Goal: Book appointment/travel/reservation

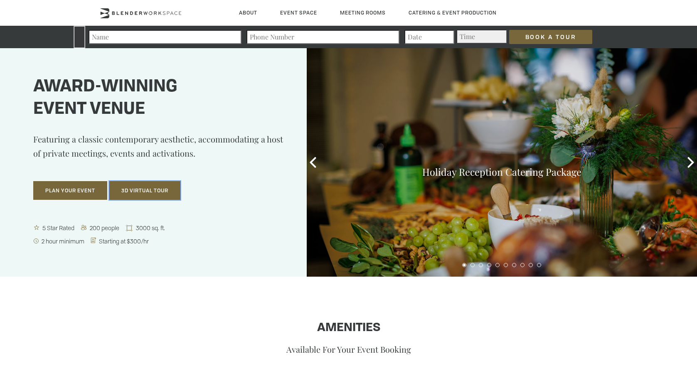
click at [164, 185] on button "3D Virtual Tour" at bounding box center [144, 190] width 71 height 19
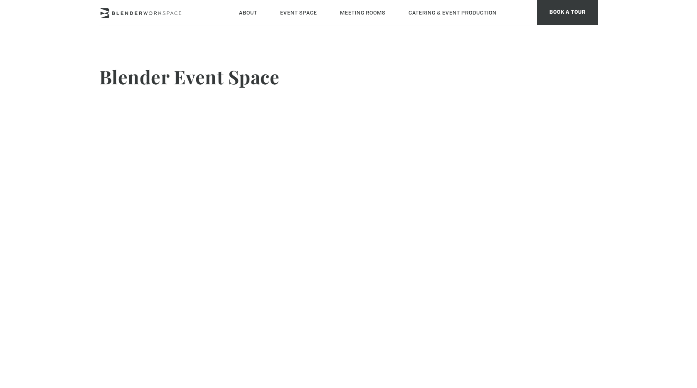
scroll to position [9, 0]
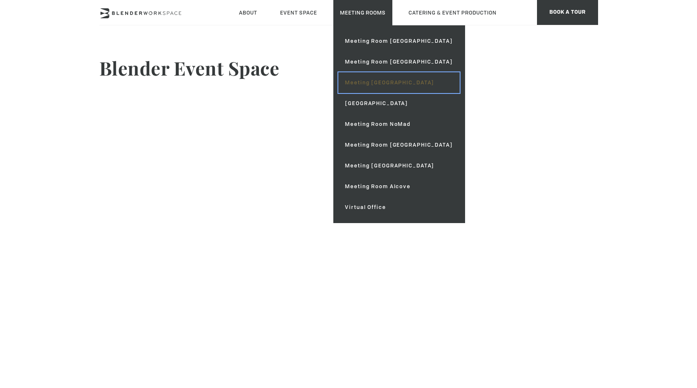
click at [380, 80] on link "Meeting [GEOGRAPHIC_DATA]" at bounding box center [398, 82] width 121 height 21
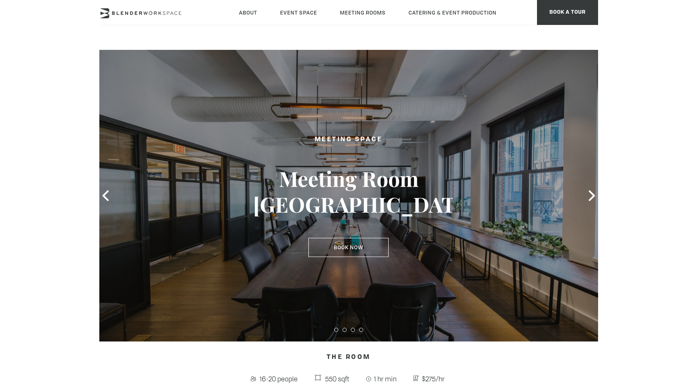
type div "[DATE]"
click at [592, 198] on icon at bounding box center [592, 195] width 11 height 11
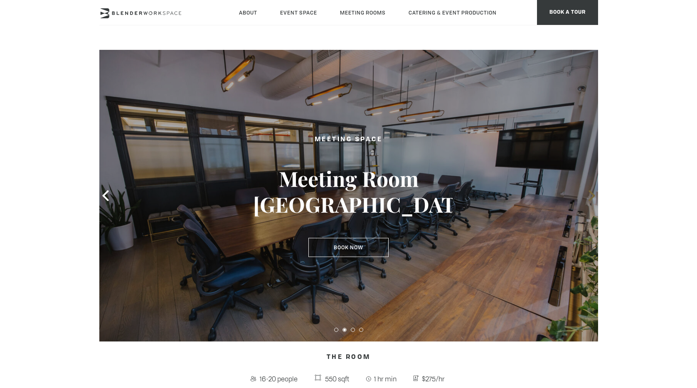
click at [592, 198] on icon at bounding box center [592, 195] width 11 height 11
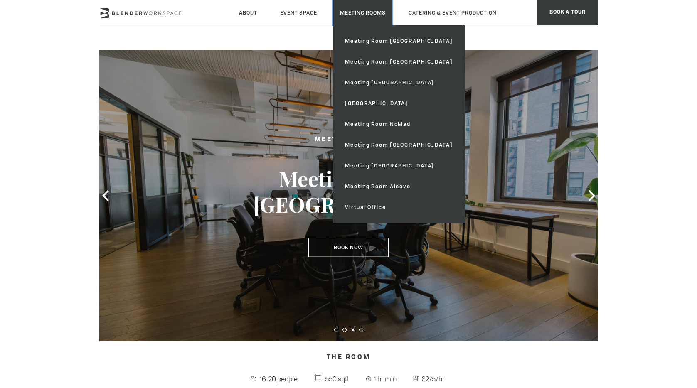
click at [362, 13] on link "Meeting Rooms" at bounding box center [362, 12] width 59 height 25
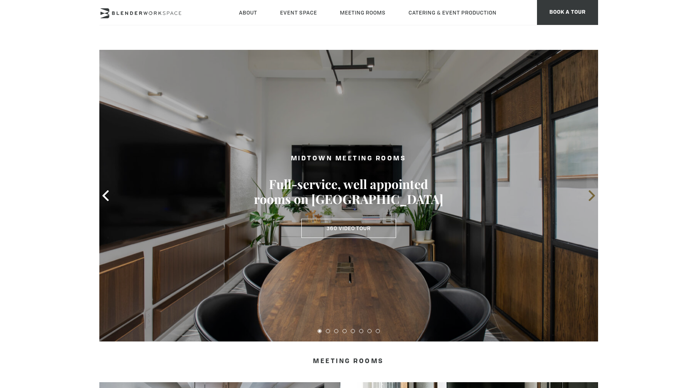
click at [592, 195] on icon at bounding box center [592, 195] width 11 height 11
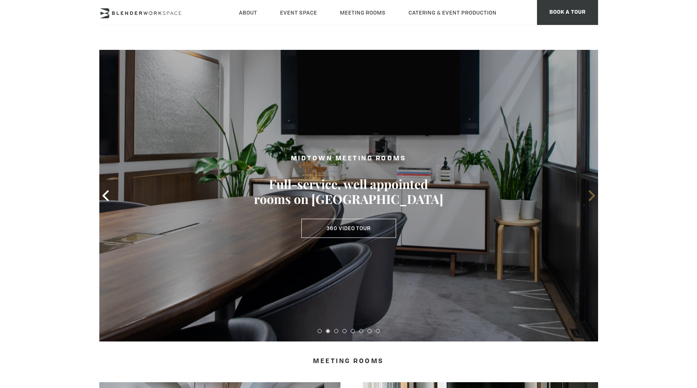
click at [592, 195] on icon at bounding box center [592, 195] width 11 height 11
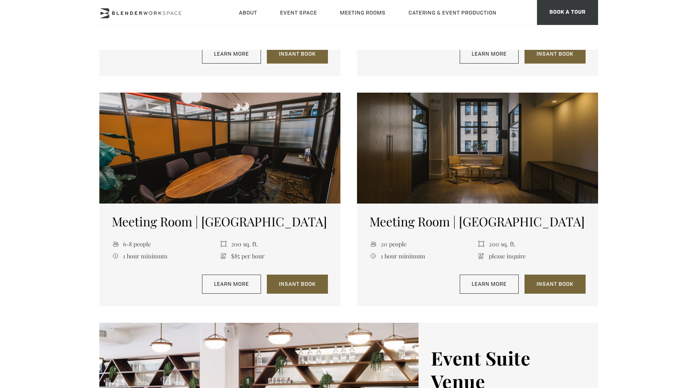
scroll to position [981, 0]
click at [438, 175] on div at bounding box center [477, 148] width 241 height 111
click at [430, 175] on div at bounding box center [477, 148] width 241 height 111
click at [449, 154] on div at bounding box center [477, 148] width 241 height 111
